Goal: Navigation & Orientation: Find specific page/section

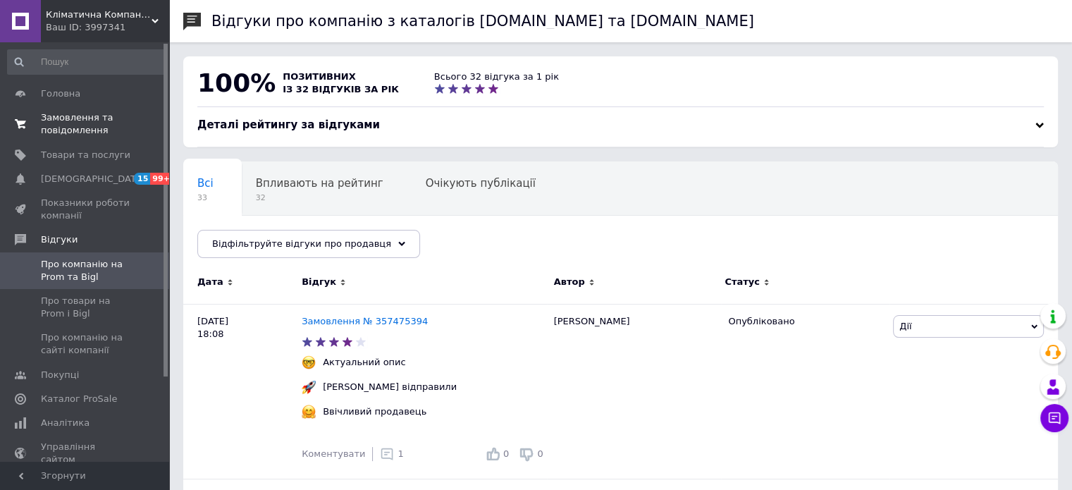
drag, startPoint x: 65, startPoint y: 120, endPoint x: 80, endPoint y: 123, distance: 15.9
click at [65, 120] on span "Замовлення та повідомлення" at bounding box center [85, 123] width 89 height 25
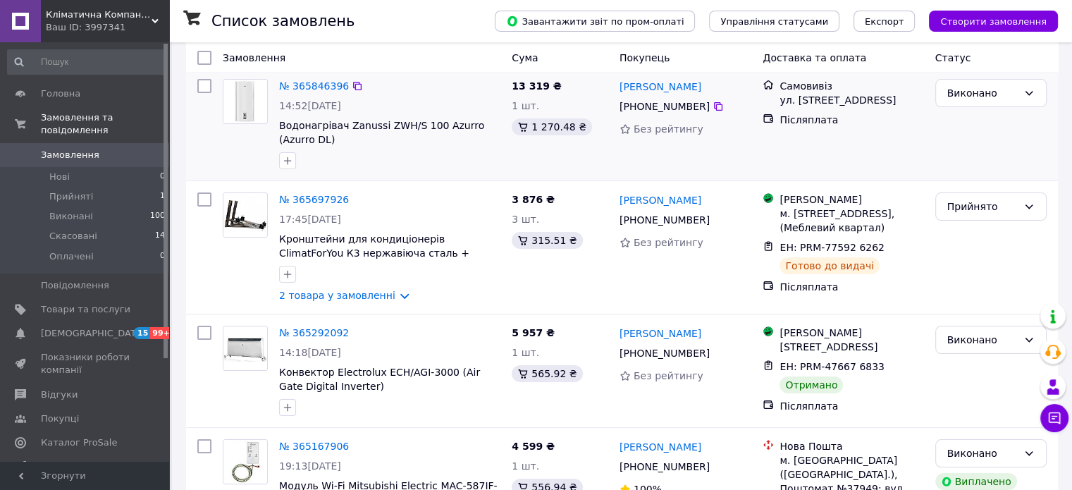
scroll to position [141, 0]
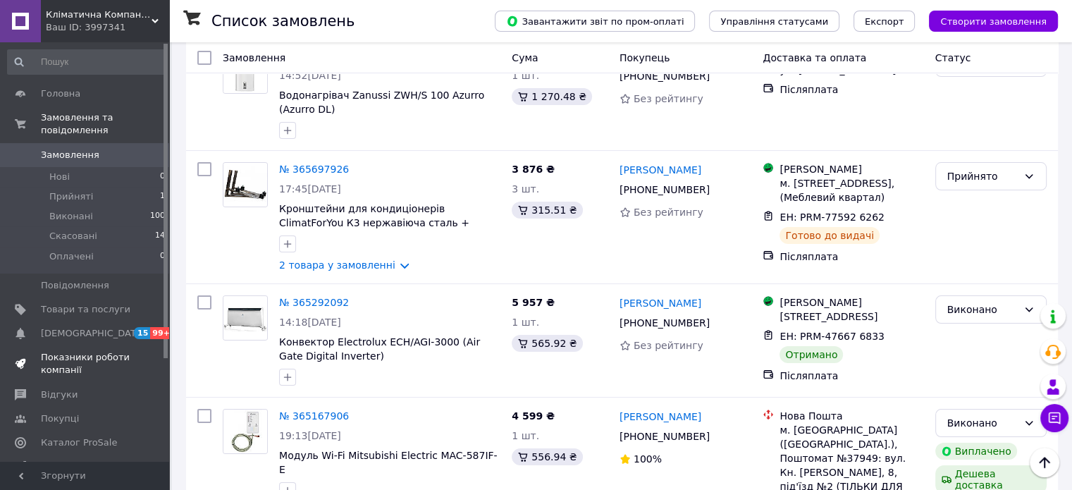
click at [54, 351] on span "Показники роботи компанії" at bounding box center [85, 363] width 89 height 25
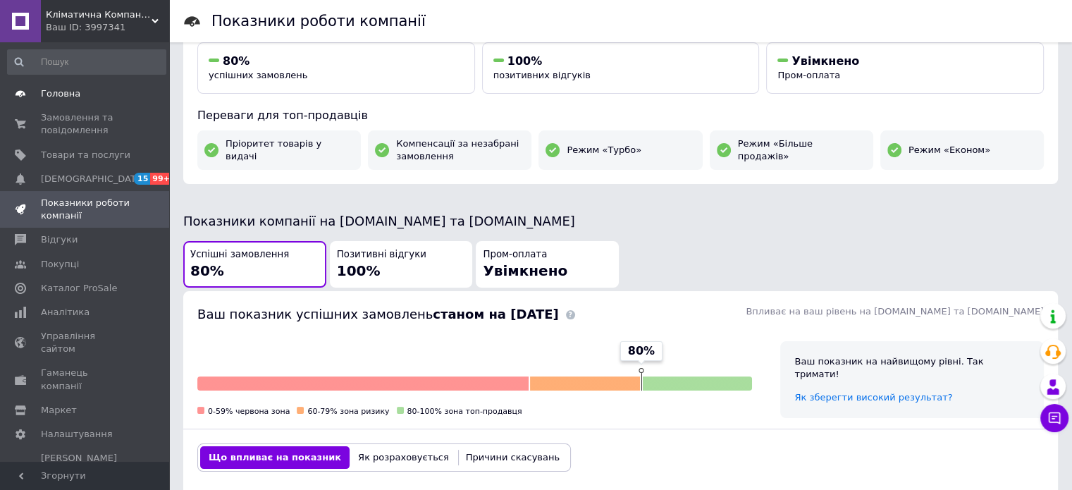
scroll to position [122, 0]
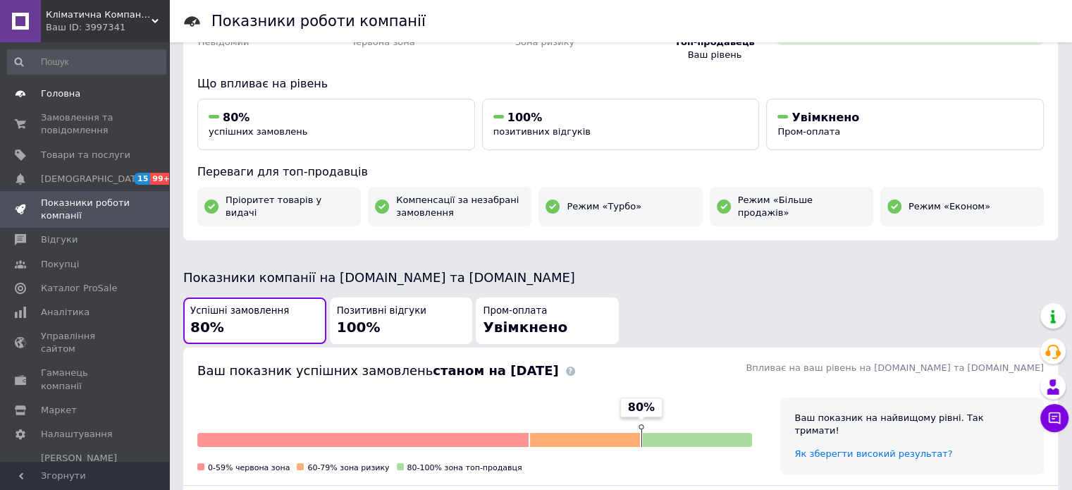
click at [62, 88] on span "Головна" at bounding box center [60, 93] width 39 height 13
